Goal: Task Accomplishment & Management: Manage account settings

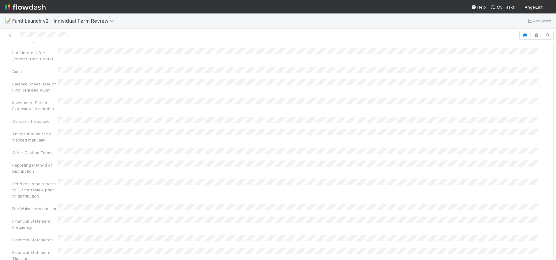
scroll to position [1017, 0]
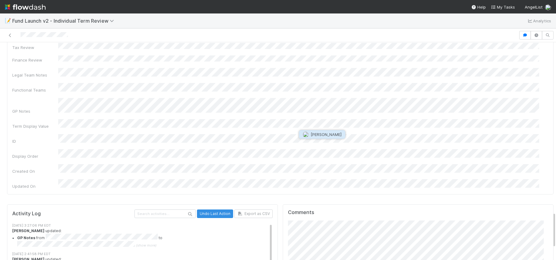
click at [339, 138] on button "[PERSON_NAME]" at bounding box center [322, 134] width 46 height 9
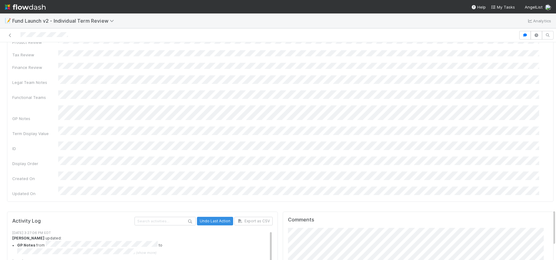
scroll to position [1003, 0]
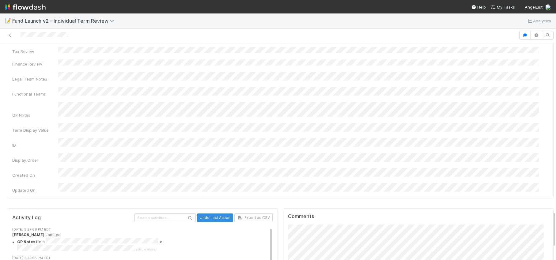
scroll to position [0, 0]
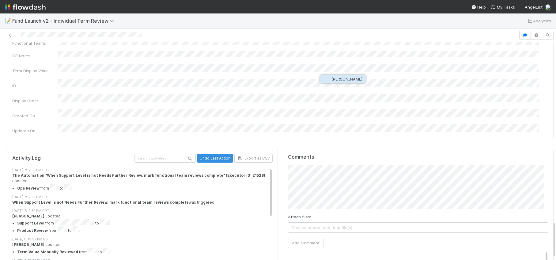
click at [339, 82] on button "[PERSON_NAME]" at bounding box center [343, 79] width 46 height 9
click at [416, 80] on span "[PERSON_NAME]" at bounding box center [430, 79] width 31 height 5
click at [310, 238] on button "Add Comment" at bounding box center [306, 243] width 36 height 10
click at [164, 33] on div at bounding box center [259, 35] width 514 height 9
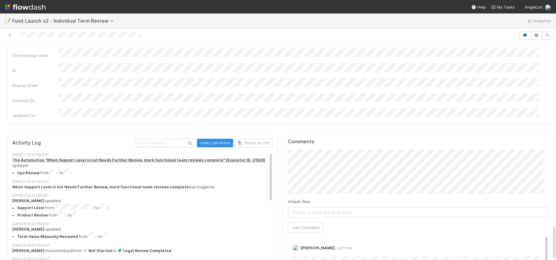
scroll to position [976, 0]
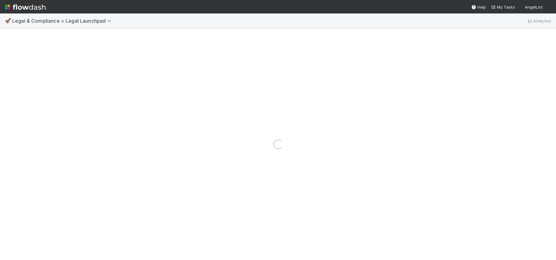
click at [70, 25] on div "🚀 Legal & Compliance > Legal Launchpad Analytics" at bounding box center [278, 20] width 556 height 15
click at [71, 21] on span "Legal & Compliance > Legal Launchpad" at bounding box center [63, 21] width 102 height 6
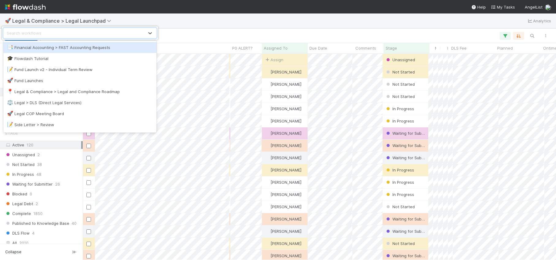
scroll to position [202, 469]
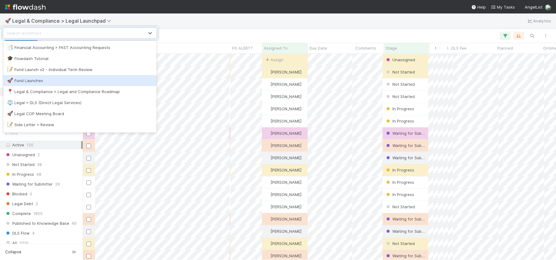
click at [68, 76] on div "🚀 Fund Launches" at bounding box center [79, 80] width 153 height 11
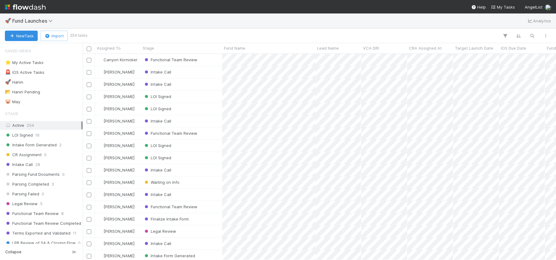
scroll to position [202, 469]
click at [528, 37] on button "button" at bounding box center [532, 36] width 11 height 8
type input "outside the box"
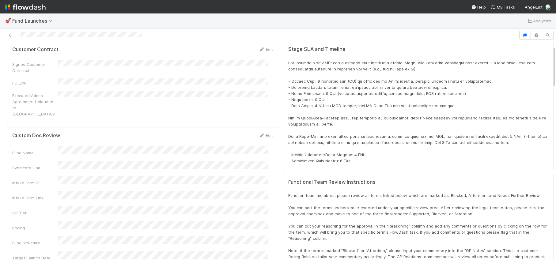
scroll to position [29, 0]
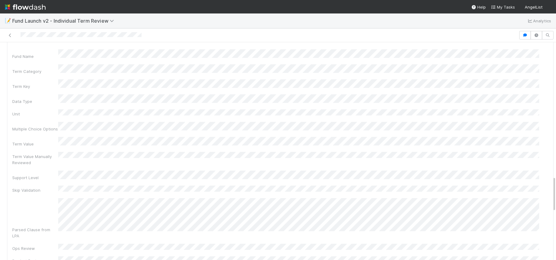
scroll to position [811, 0]
click at [534, 121] on link "Edit" at bounding box center [541, 123] width 14 height 5
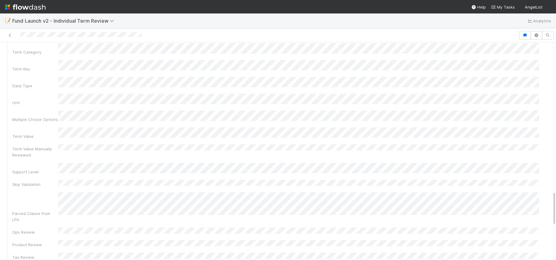
scroll to position [941, 0]
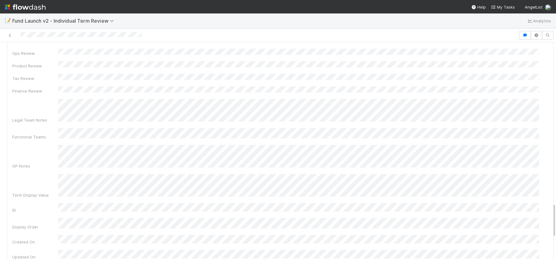
scroll to position [877, 0]
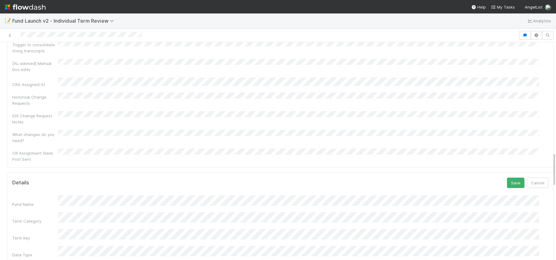
scroll to position [662, 0]
click at [511, 180] on button "Save" at bounding box center [515, 185] width 17 height 10
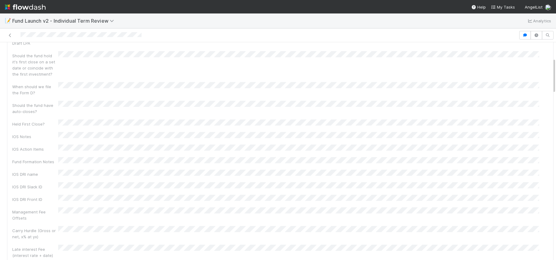
scroll to position [0, 0]
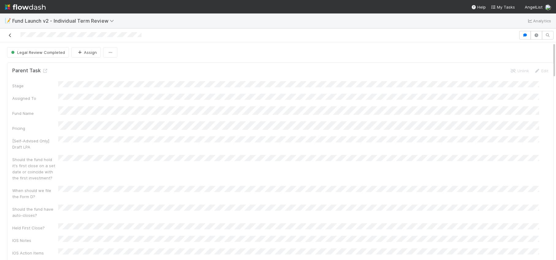
click at [10, 34] on icon at bounding box center [10, 35] width 6 height 4
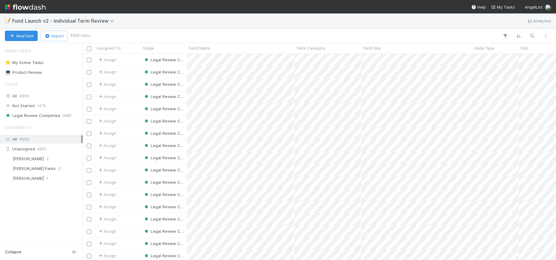
scroll to position [202, 469]
click at [44, 16] on div "📝 Fund Launch v2 - Individual Term Review Analytics" at bounding box center [278, 20] width 556 height 15
click at [43, 19] on span "Fund Launch v2 - Individual Term Review" at bounding box center [64, 21] width 105 height 6
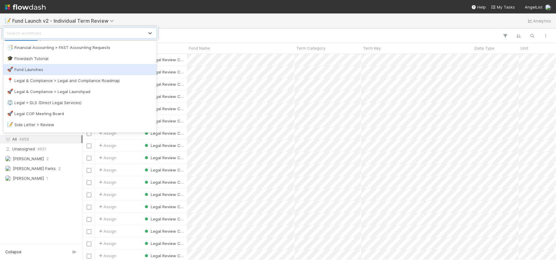
click at [44, 70] on div "🚀 Fund Launches" at bounding box center [80, 70] width 146 height 6
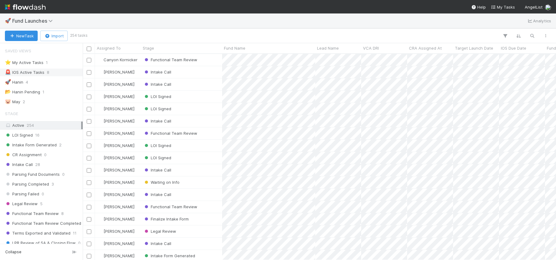
scroll to position [202, 469]
click at [208, 132] on div "Functional Team Review" at bounding box center [181, 134] width 81 height 12
click at [211, 58] on div "Functional Team Review" at bounding box center [181, 60] width 81 height 12
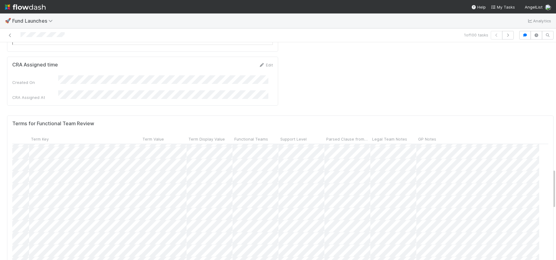
scroll to position [0, 156]
drag, startPoint x: 327, startPoint y: 228, endPoint x: 313, endPoint y: 217, distance: 17.8
click at [326, 228] on div "Terms for Functional Team Review Term Category Term Value Manually Reviewed Dat…" at bounding box center [280, 202] width 547 height 172
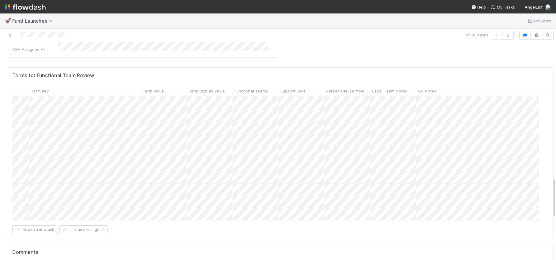
scroll to position [732, 0]
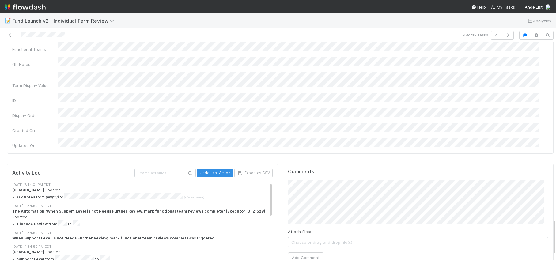
scroll to position [67, 0]
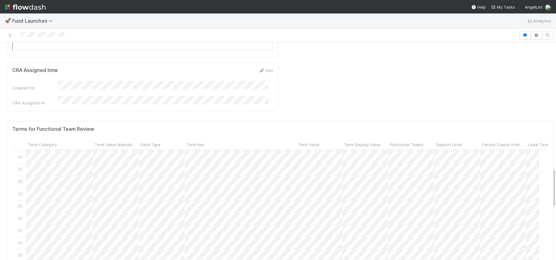
scroll to position [678, 0]
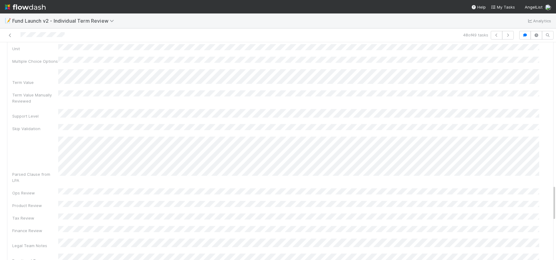
scroll to position [1073, 0]
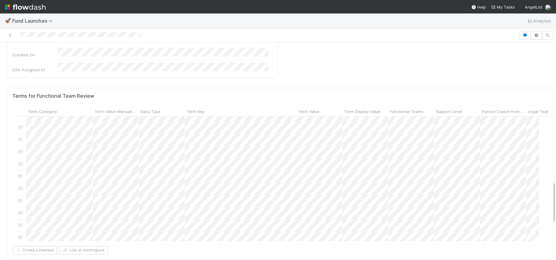
scroll to position [481, 0]
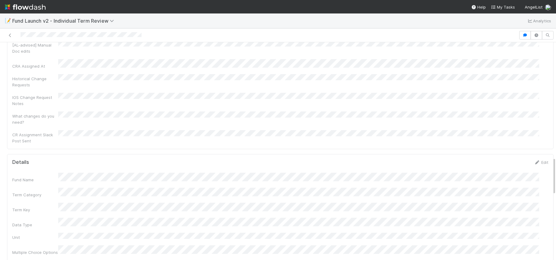
scroll to position [614, 0]
click at [537, 229] on link "Edit" at bounding box center [541, 231] width 14 height 5
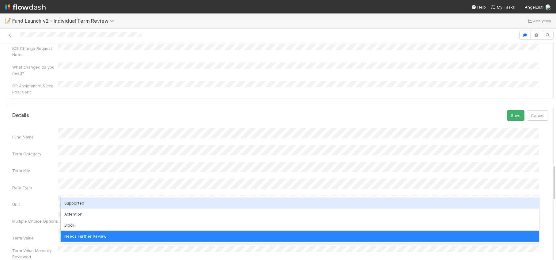
click at [88, 198] on div "Supported" at bounding box center [300, 203] width 479 height 11
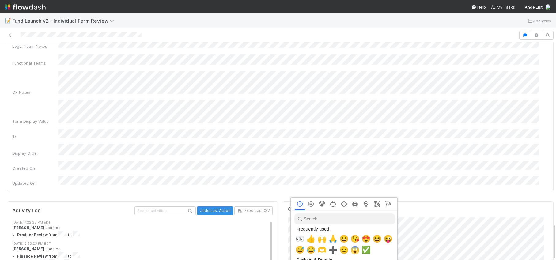
scroll to position [0, 2]
click at [317, 240] on span "🙌" at bounding box center [320, 239] width 9 height 9
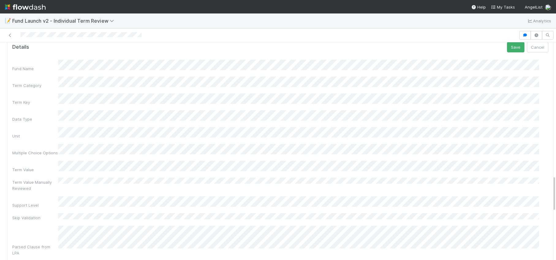
scroll to position [791, 0]
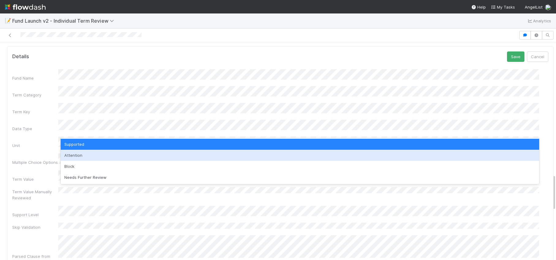
click at [89, 156] on div "Attention" at bounding box center [300, 155] width 479 height 11
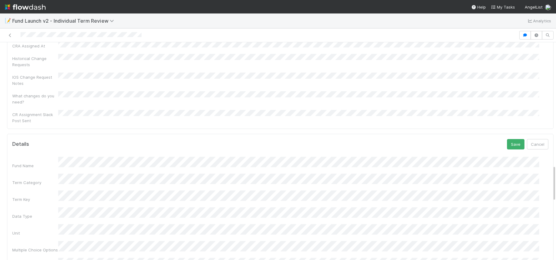
scroll to position [692, 0]
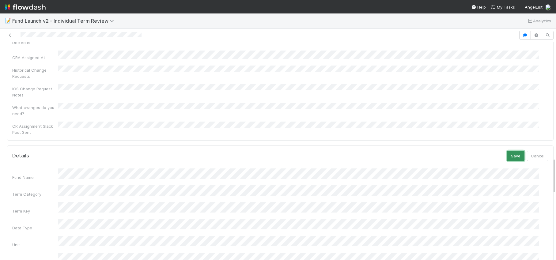
click at [507, 151] on button "Save" at bounding box center [515, 156] width 17 height 10
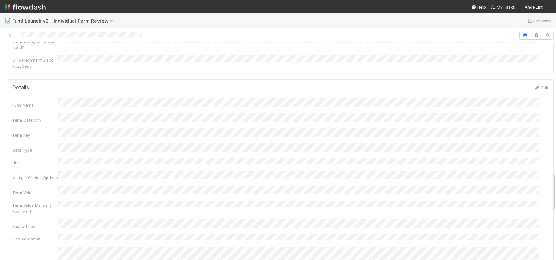
scroll to position [745, 0]
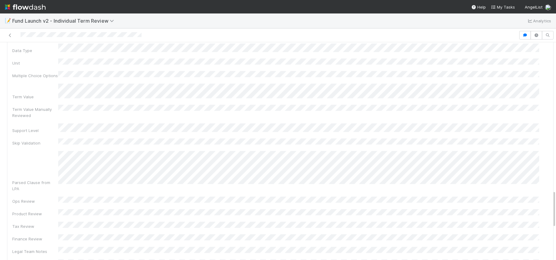
scroll to position [675, 0]
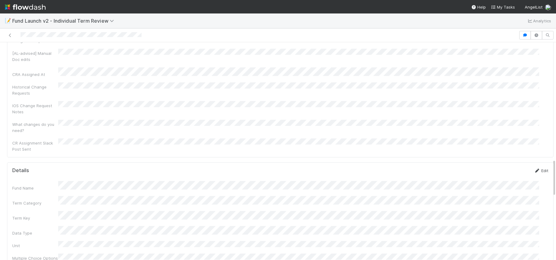
click at [534, 168] on link "Edit" at bounding box center [541, 170] width 14 height 5
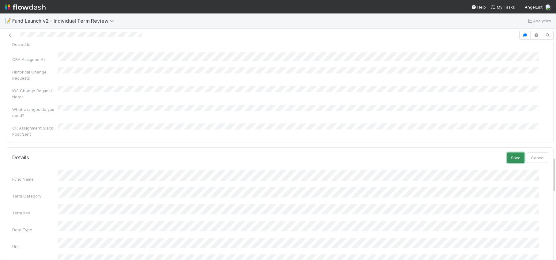
click at [507, 153] on button "Save" at bounding box center [515, 158] width 17 height 10
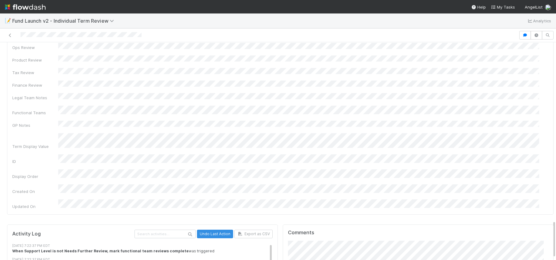
scroll to position [857, 0]
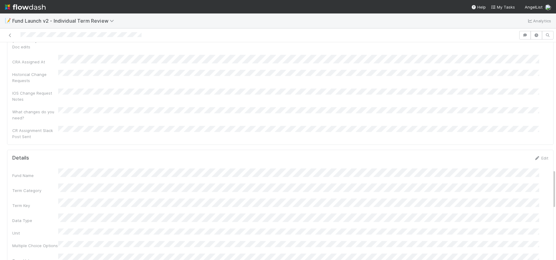
scroll to position [680, 0]
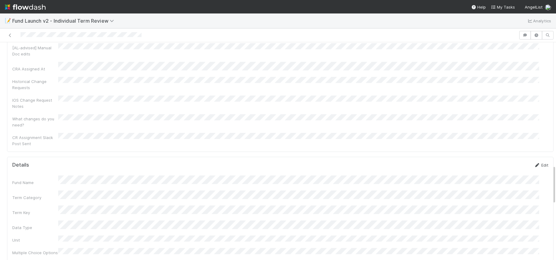
click at [534, 163] on link "Edit" at bounding box center [541, 165] width 14 height 5
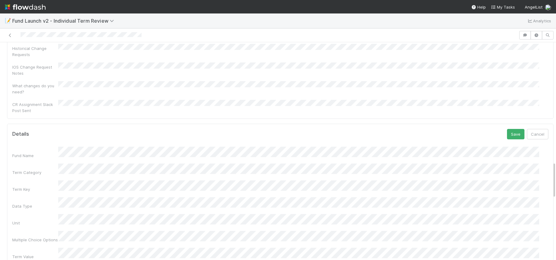
scroll to position [719, 0]
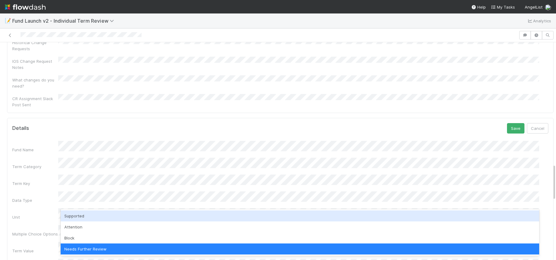
click at [95, 211] on div "Supported" at bounding box center [300, 216] width 479 height 11
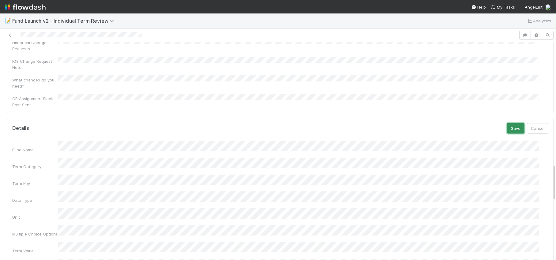
click at [507, 123] on button "Save" at bounding box center [515, 128] width 17 height 10
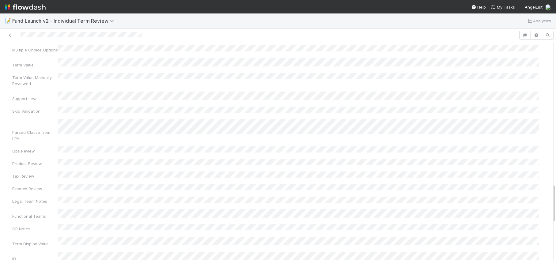
scroll to position [783, 0]
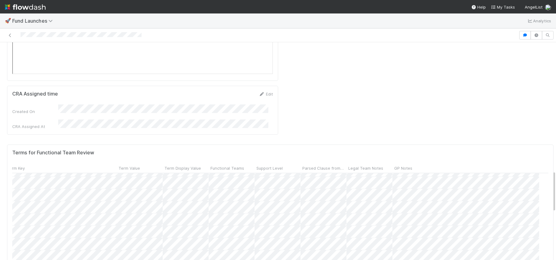
scroll to position [481, 180]
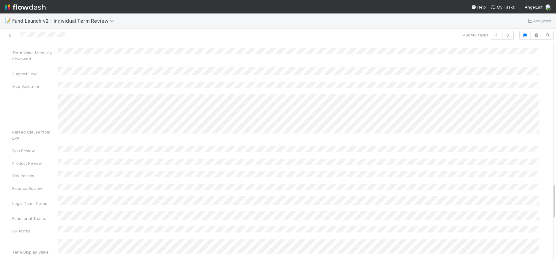
scroll to position [701, 0]
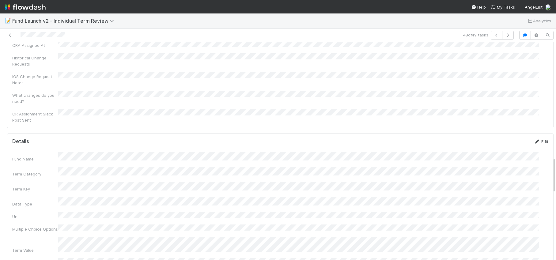
click at [535, 139] on link "Edit" at bounding box center [541, 141] width 14 height 5
click at [509, 177] on button "Save" at bounding box center [515, 182] width 17 height 10
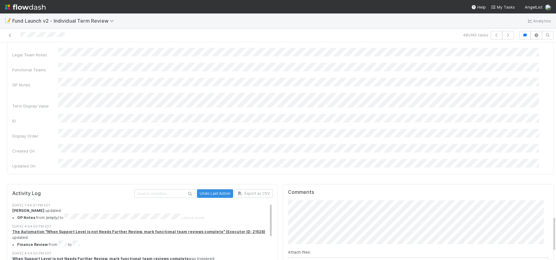
scroll to position [0, 0]
click at [418, 120] on span "Canyon Kornicker" at bounding box center [427, 120] width 34 height 5
click at [328, 112] on span "[PERSON_NAME]" at bounding box center [335, 114] width 31 height 5
click at [365, 122] on span "[PERSON_NAME]" at bounding box center [366, 122] width 31 height 5
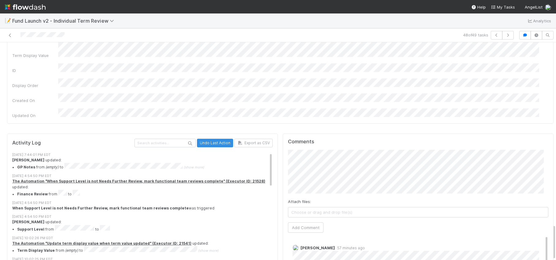
scroll to position [5, 0]
click at [309, 223] on button "Add Comment" at bounding box center [306, 228] width 36 height 10
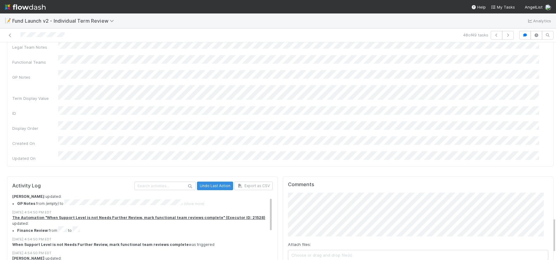
scroll to position [1069, 0]
click at [300, 100] on span "[PERSON_NAME]" at bounding box center [315, 101] width 31 height 5
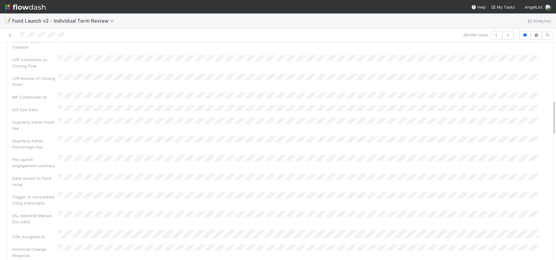
scroll to position [0, 0]
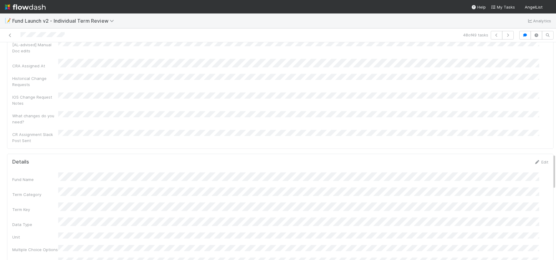
scroll to position [470, 0]
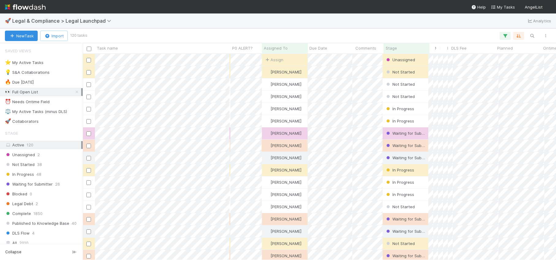
scroll to position [202, 469]
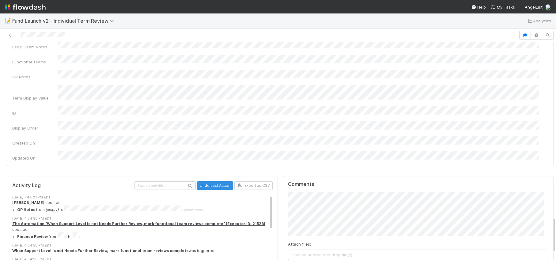
scroll to position [1067, 0]
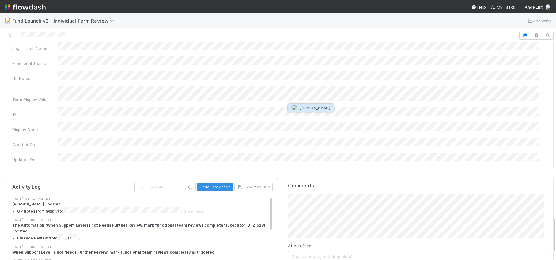
click at [319, 109] on span "[PERSON_NAME]" at bounding box center [315, 107] width 31 height 5
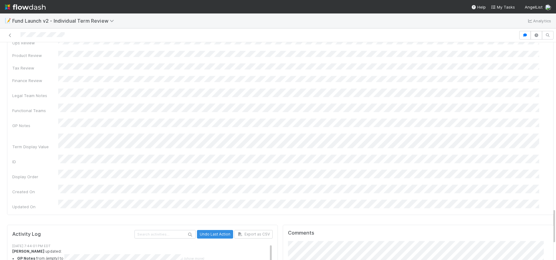
scroll to position [1021, 0]
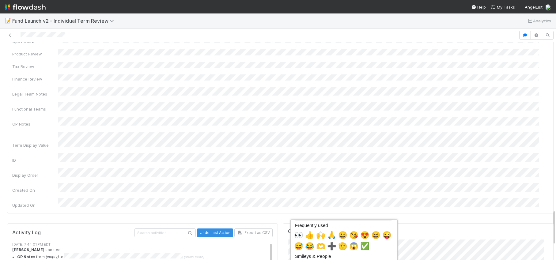
scroll to position [31, 2]
click at [321, 231] on span "🙌" at bounding box center [320, 235] width 9 height 9
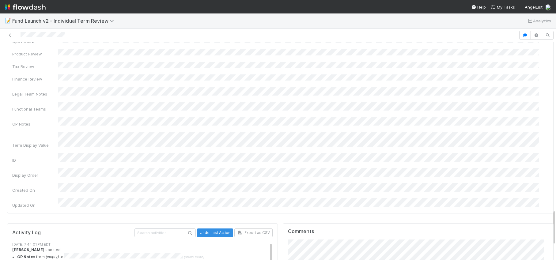
scroll to position [0, 0]
